Goal: Task Accomplishment & Management: Use online tool/utility

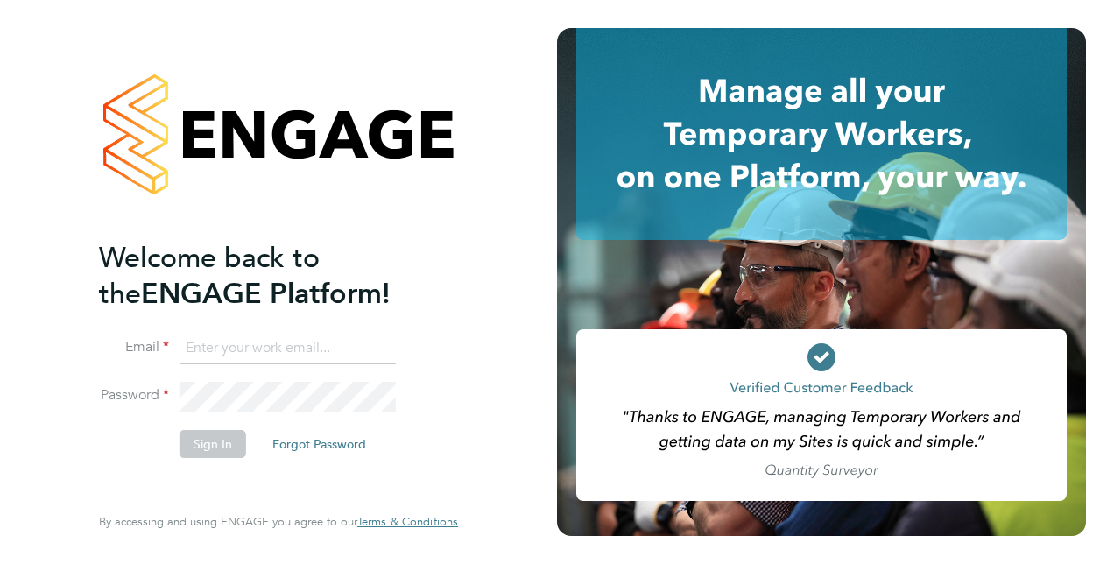
type input "matthew.odowd@vistry.co.uk"
click at [205, 442] on button "Sign In" at bounding box center [212, 444] width 67 height 28
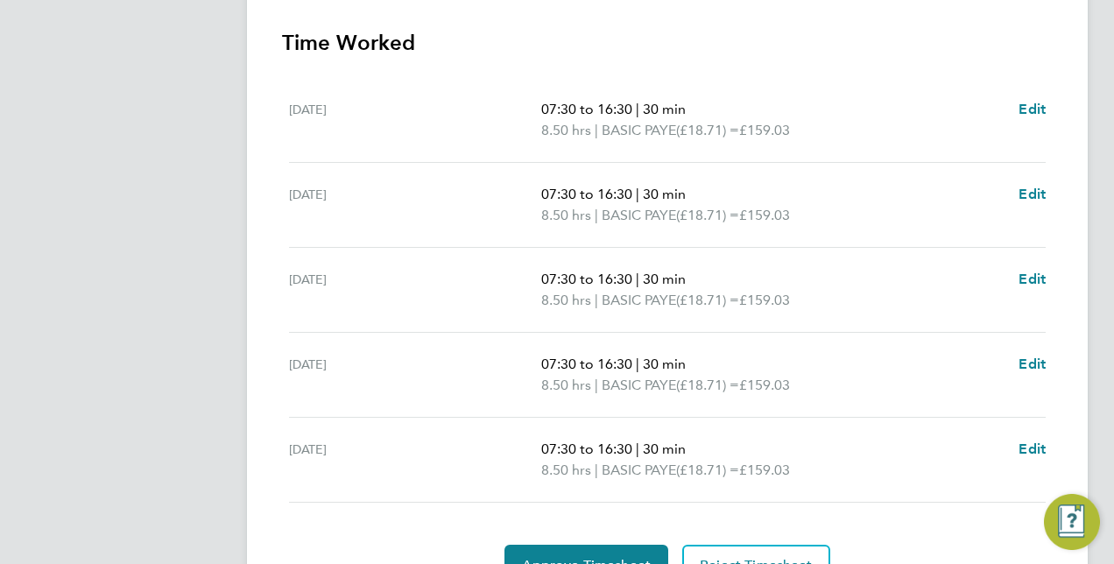
scroll to position [585, 0]
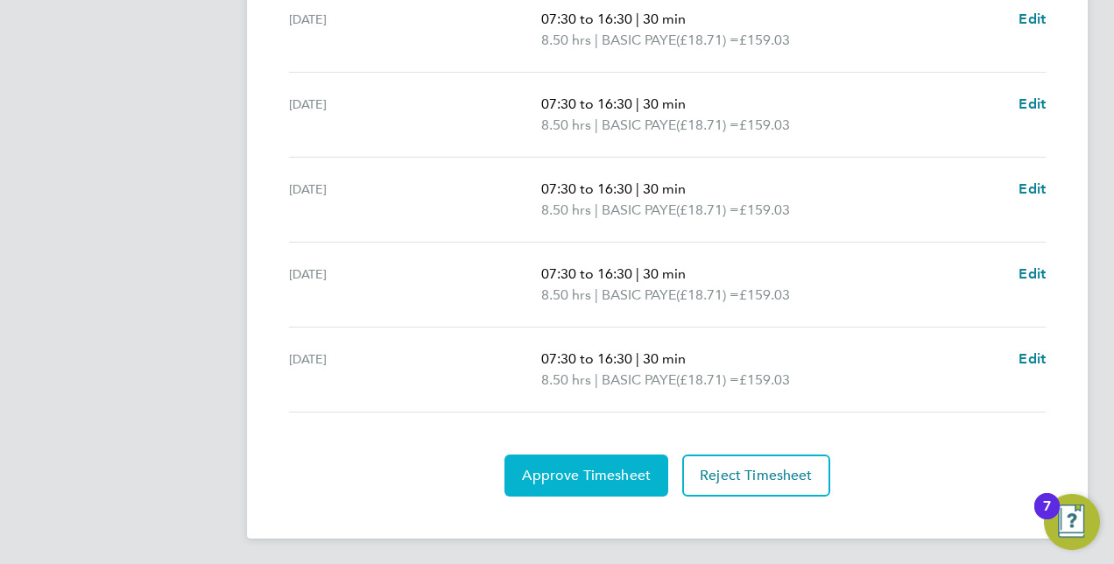
click at [576, 458] on button "Approve Timesheet" at bounding box center [586, 475] width 164 height 42
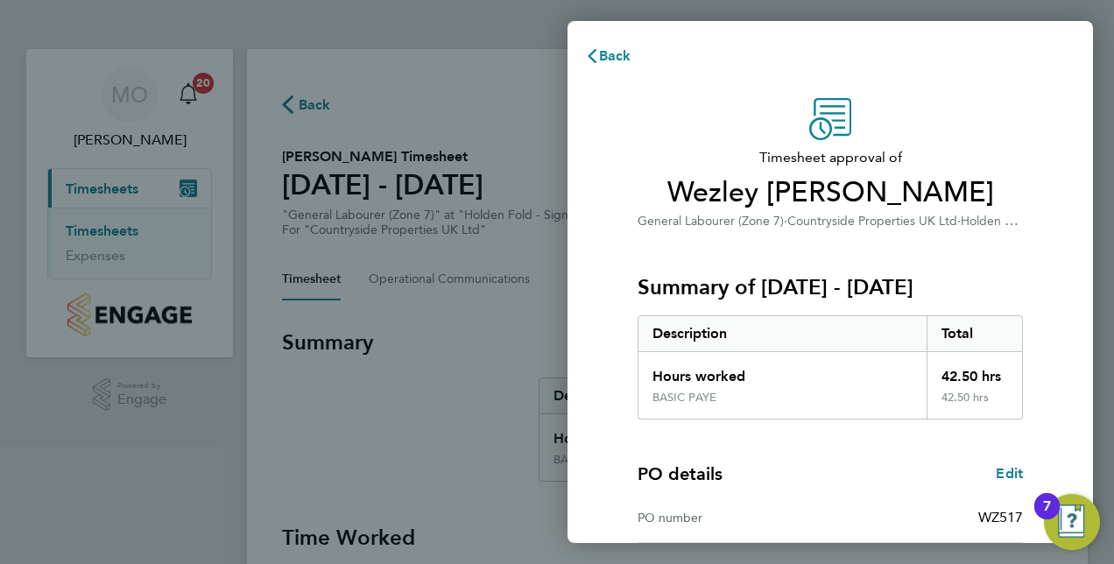
click at [1067, 352] on div "Timesheet approval of Wezley [PERSON_NAME] General Labourer (Zone 7) · Countrys…" at bounding box center [829, 422] width 525 height 691
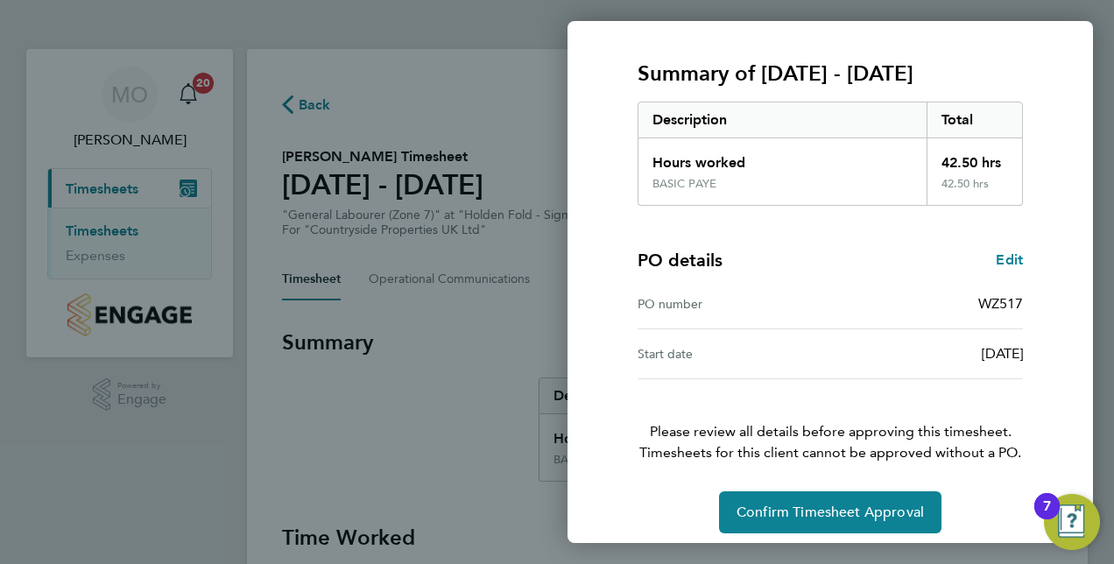
scroll to position [223, 0]
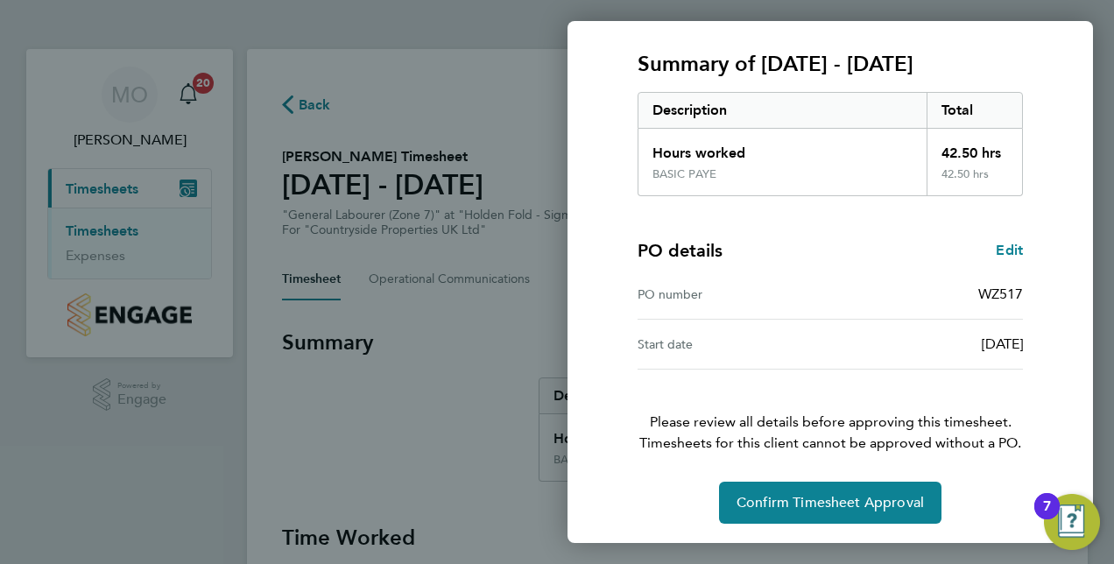
click at [1067, 352] on div "Timesheet approval of Wezley [PERSON_NAME] General Labourer (Zone 7) · Countrys…" at bounding box center [829, 199] width 525 height 691
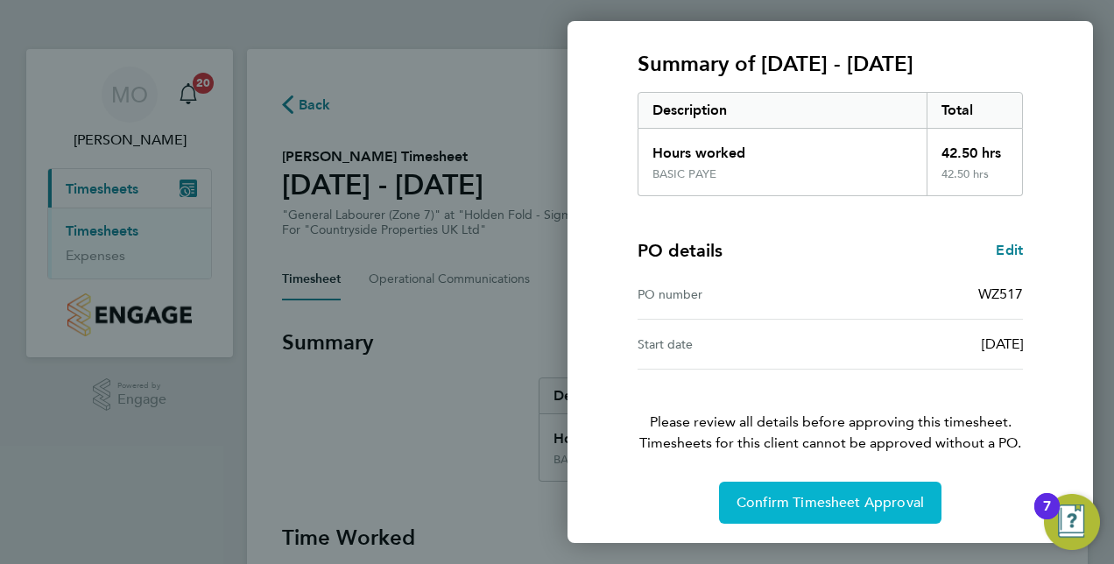
click at [869, 508] on span "Confirm Timesheet Approval" at bounding box center [829, 503] width 187 height 18
